Goal: Transaction & Acquisition: Purchase product/service

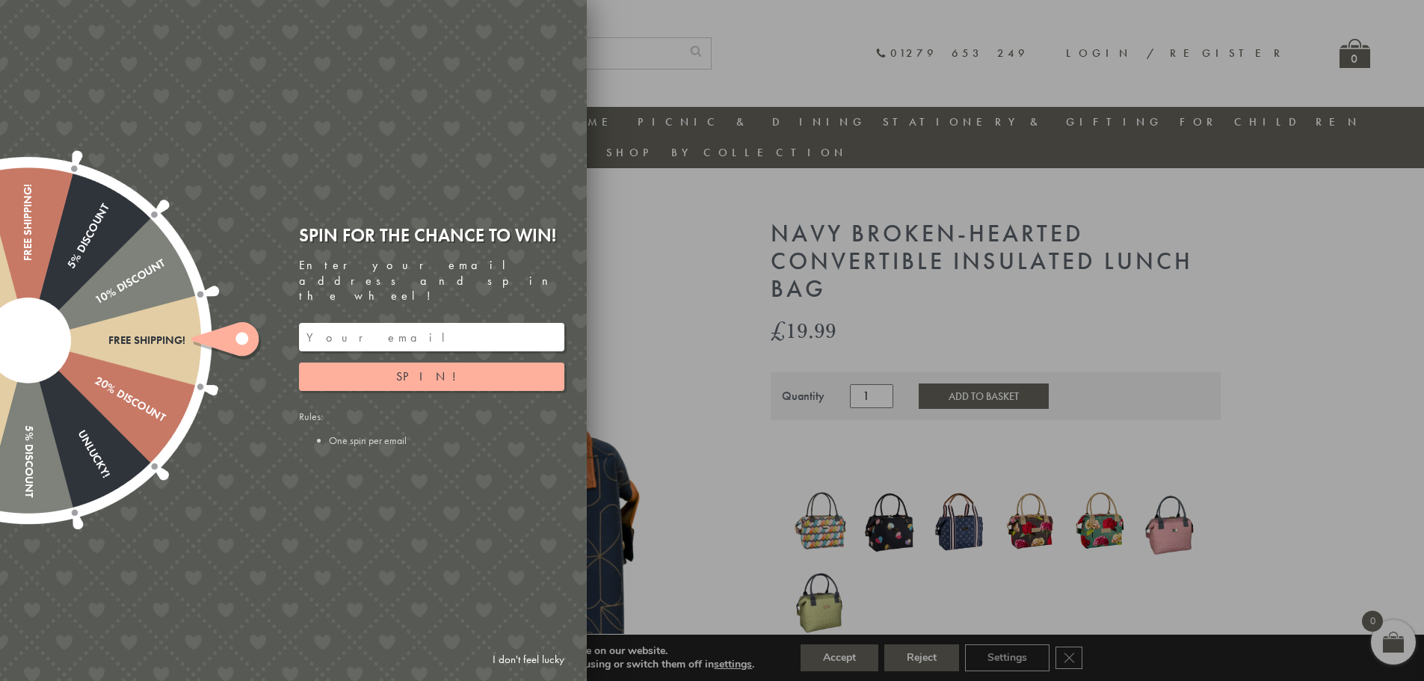
click at [500, 656] on link "I don't feel lucky" at bounding box center [528, 660] width 87 height 28
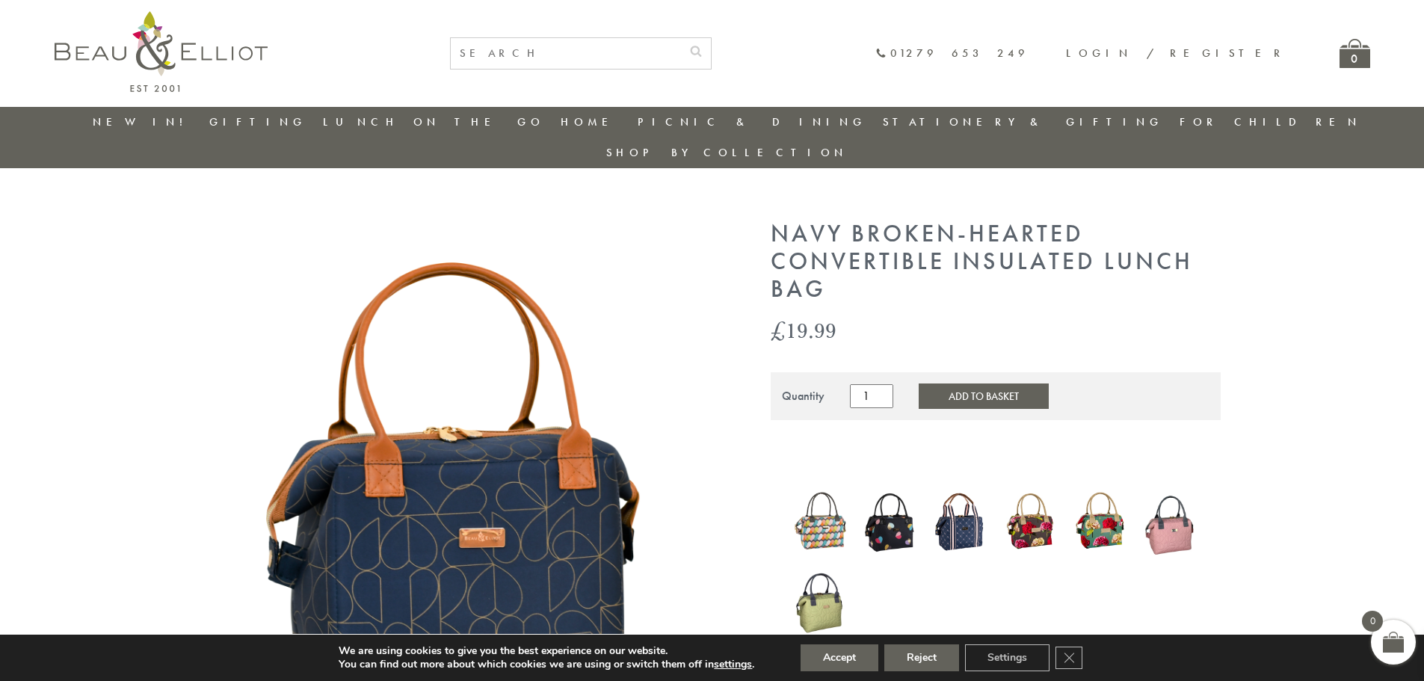
click at [963, 383] on button "Add to Basket" at bounding box center [984, 395] width 130 height 25
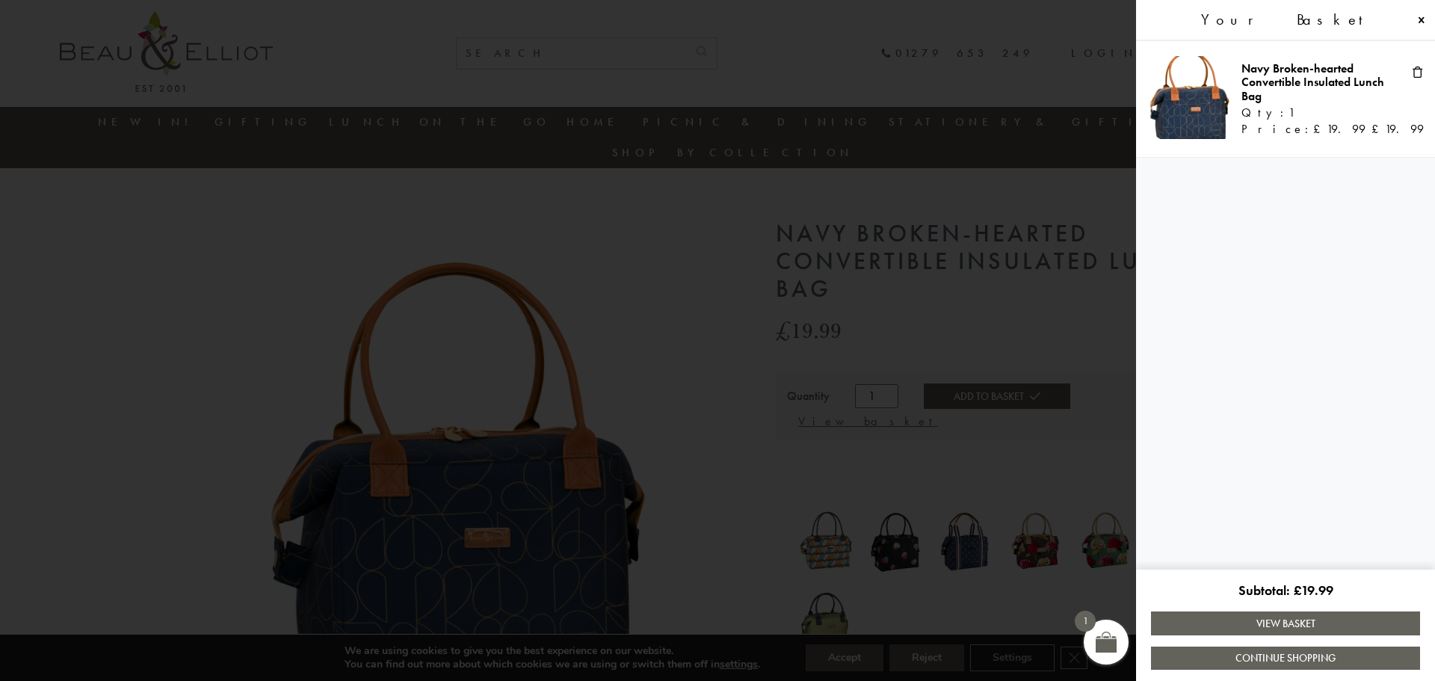
click at [1310, 622] on link "View Basket" at bounding box center [1285, 622] width 269 height 23
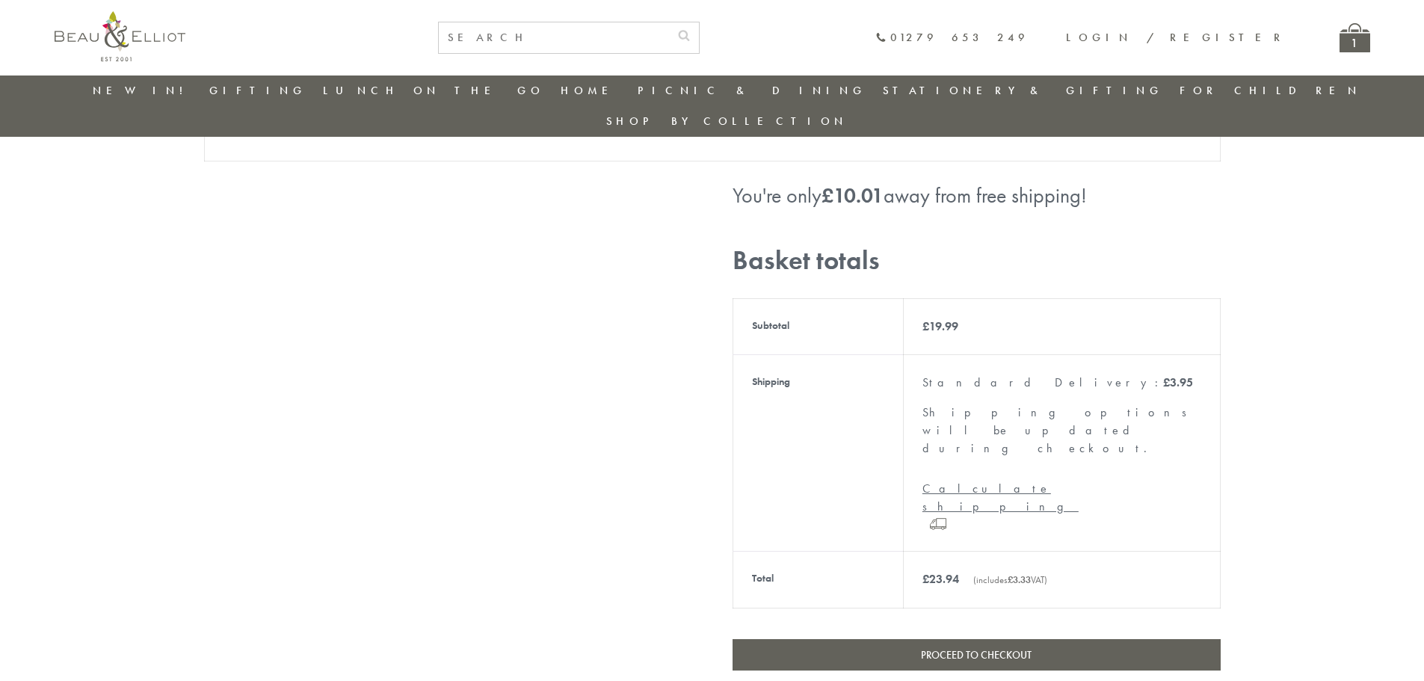
scroll to position [268, 0]
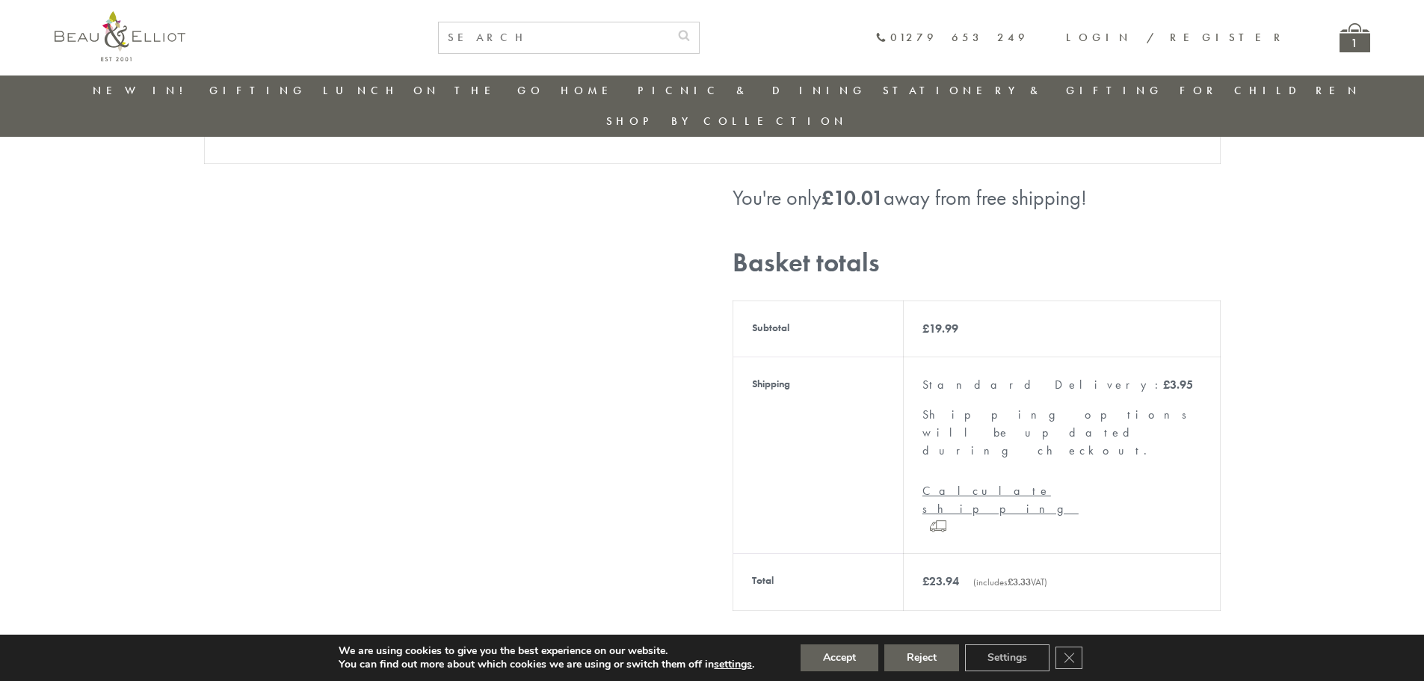
click at [969, 641] on link "Proceed to checkout" at bounding box center [977, 656] width 488 height 31
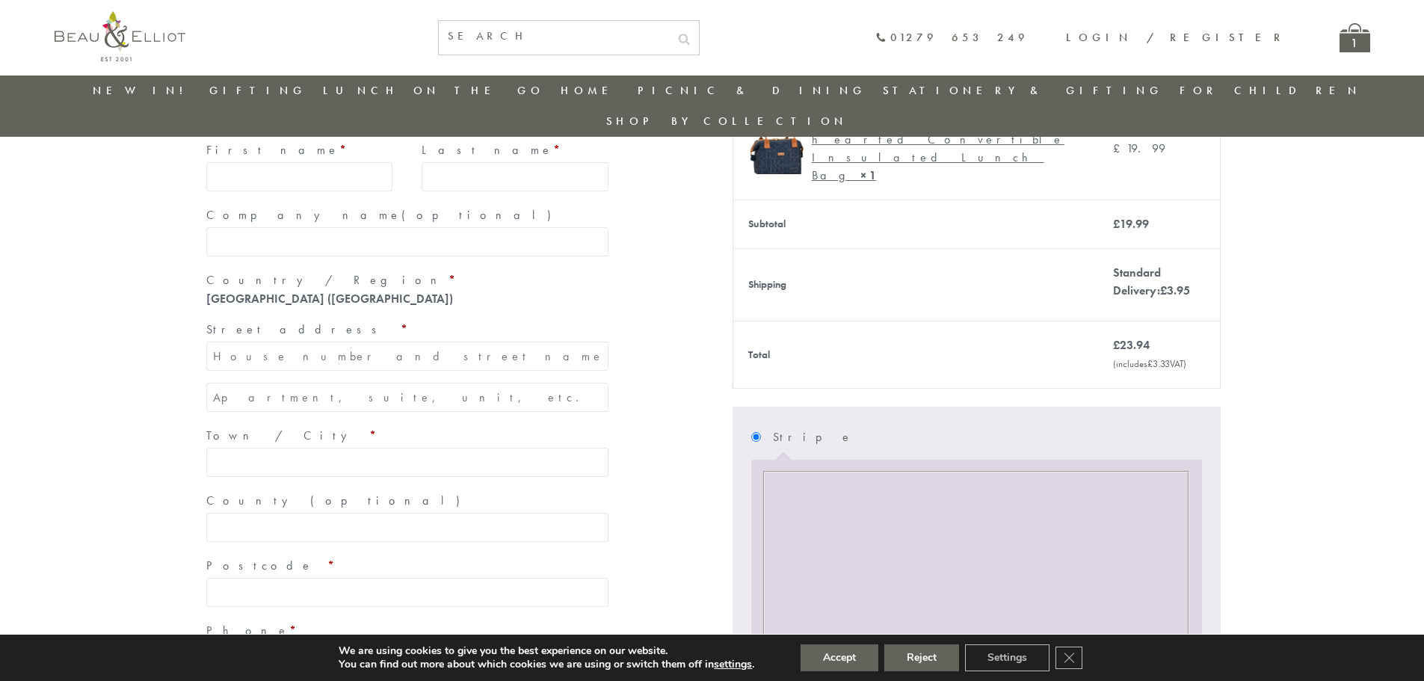
scroll to position [192, 0]
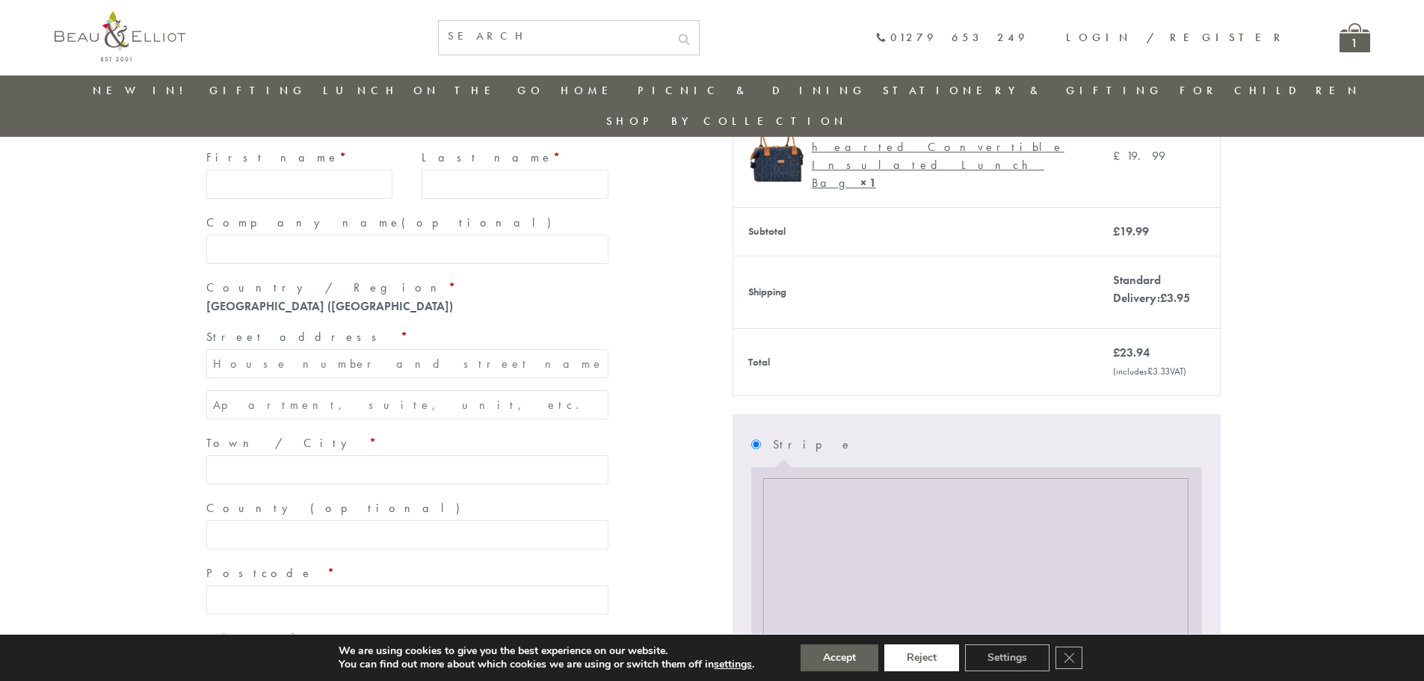
click at [936, 658] on button "Reject" at bounding box center [921, 657] width 75 height 27
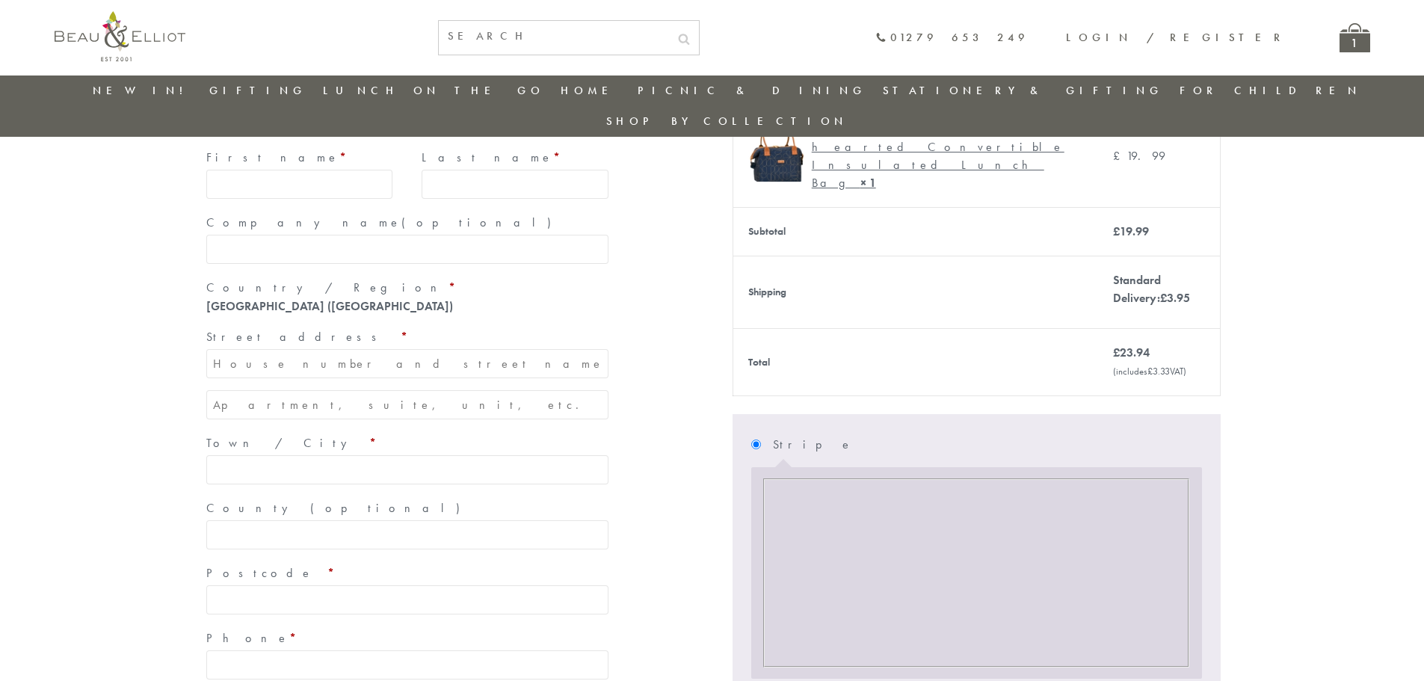
scroll to position [641, 0]
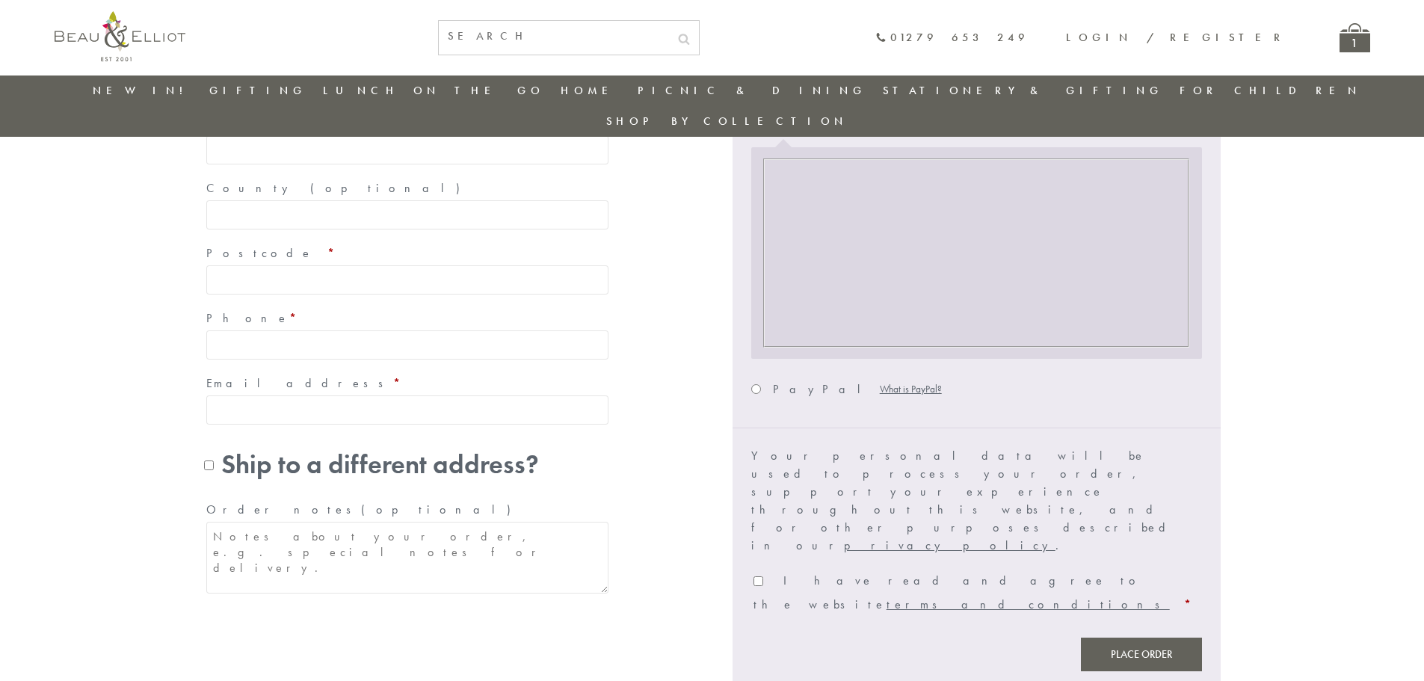
scroll to position [419, 0]
